Goal: Transaction & Acquisition: Subscribe to service/newsletter

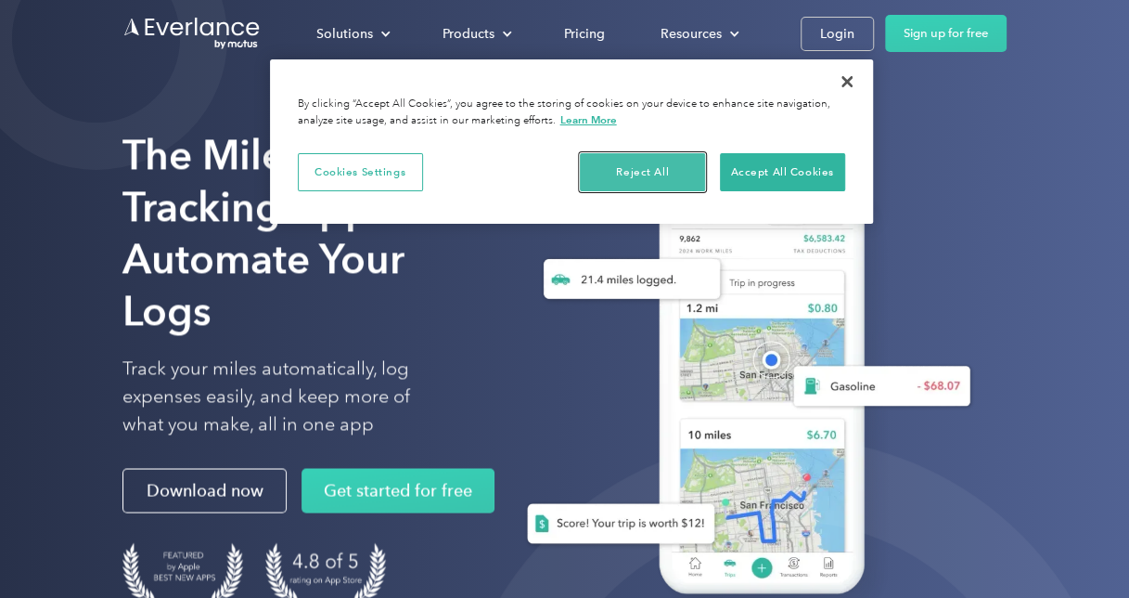
click at [687, 169] on button "Reject All" at bounding box center [642, 172] width 125 height 39
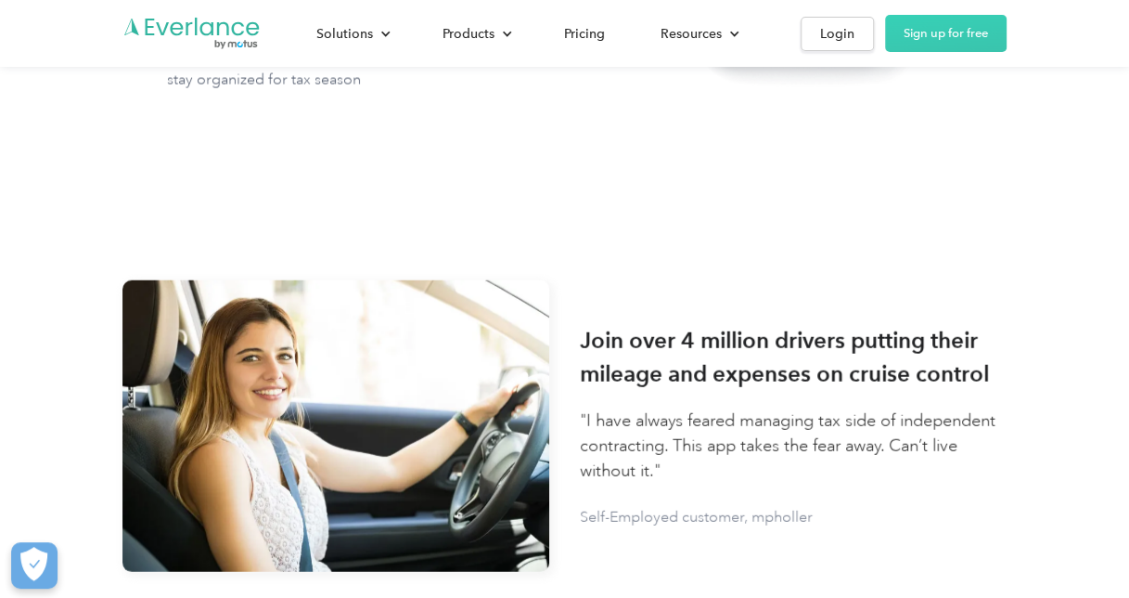
scroll to position [2320, 0]
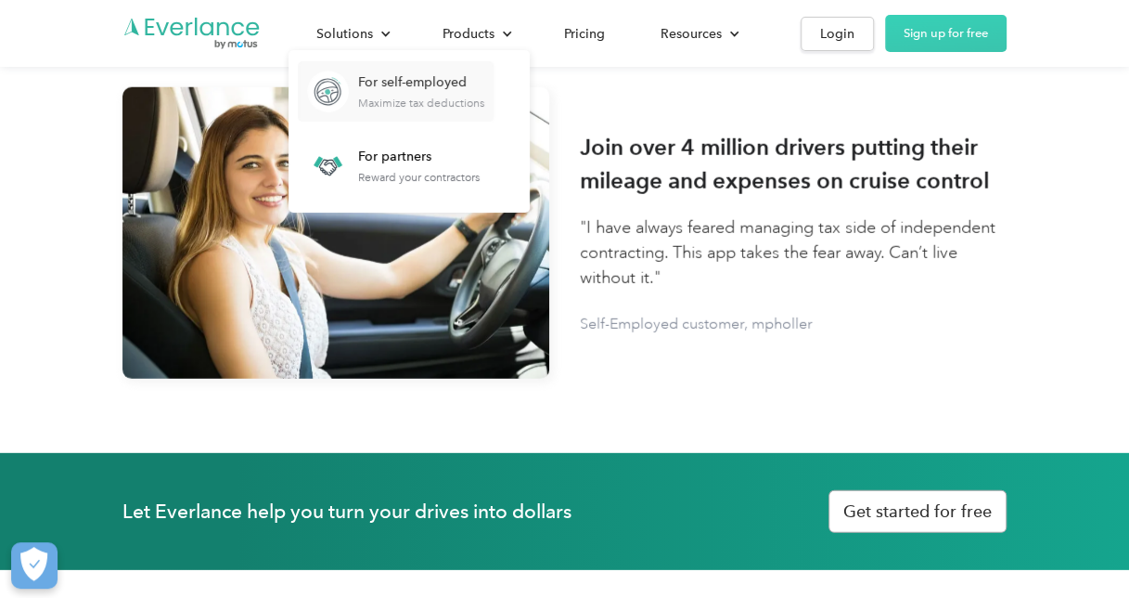
click at [379, 109] on link "For self-employed Maximize tax deductions" at bounding box center [396, 91] width 196 height 60
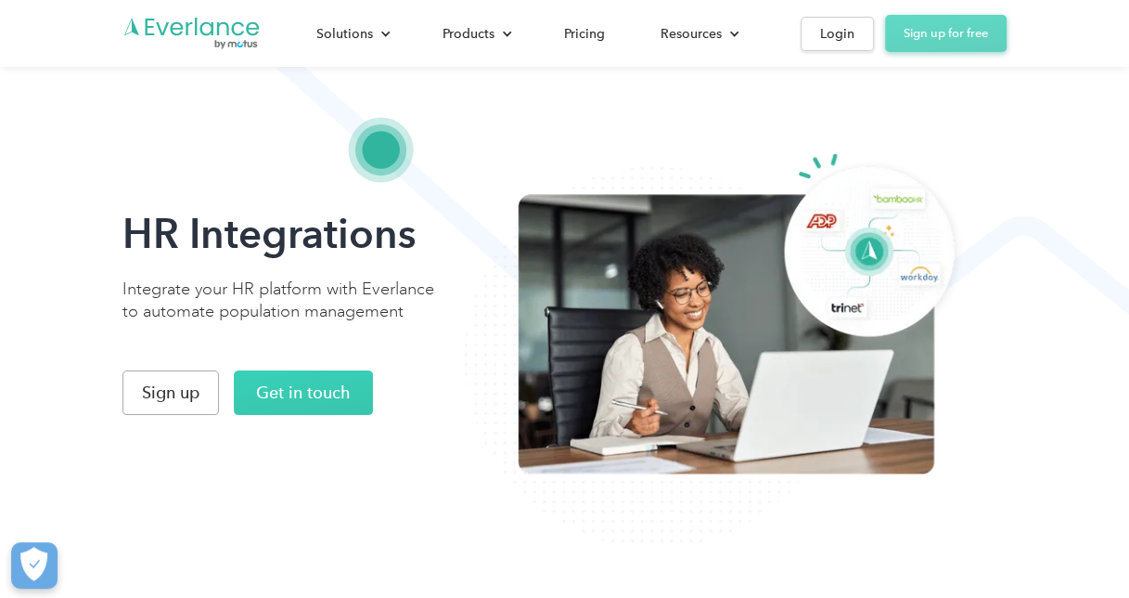
click at [916, 46] on link "Sign up for free" at bounding box center [946, 33] width 122 height 37
click at [581, 35] on div "Pricing" at bounding box center [584, 33] width 41 height 23
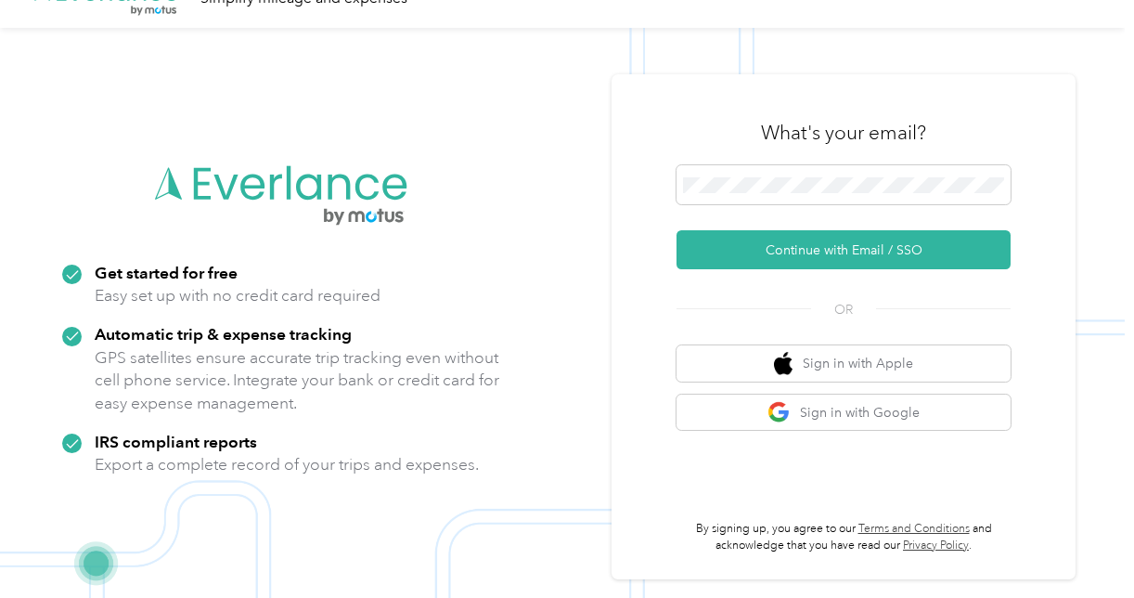
scroll to position [59, 0]
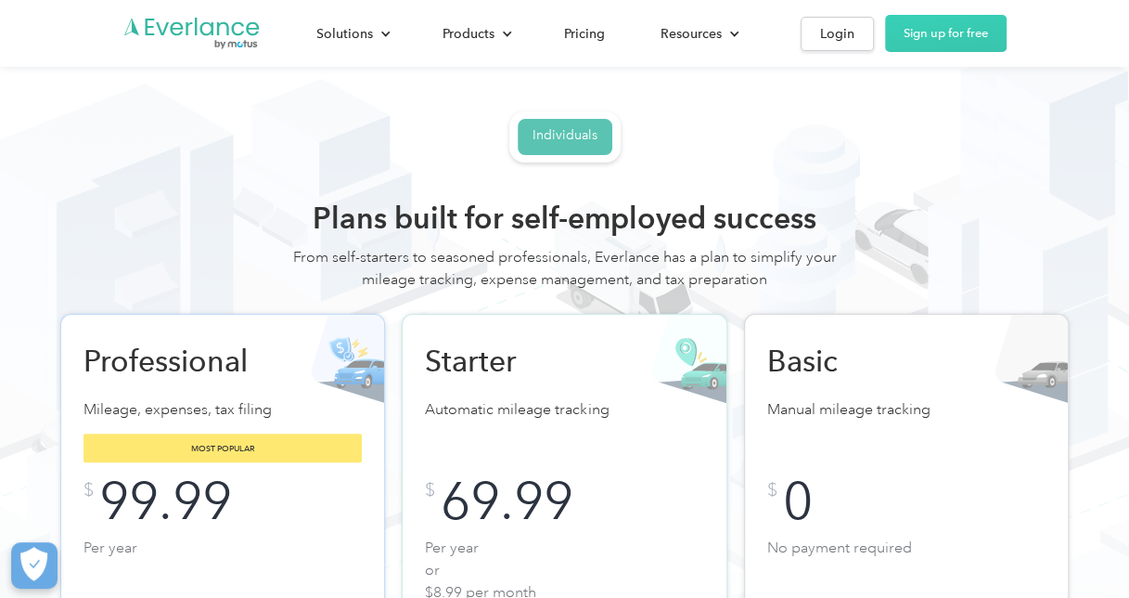
click at [568, 135] on div "Individuals" at bounding box center [565, 135] width 65 height 17
